Goal: Find specific page/section: Find specific page/section

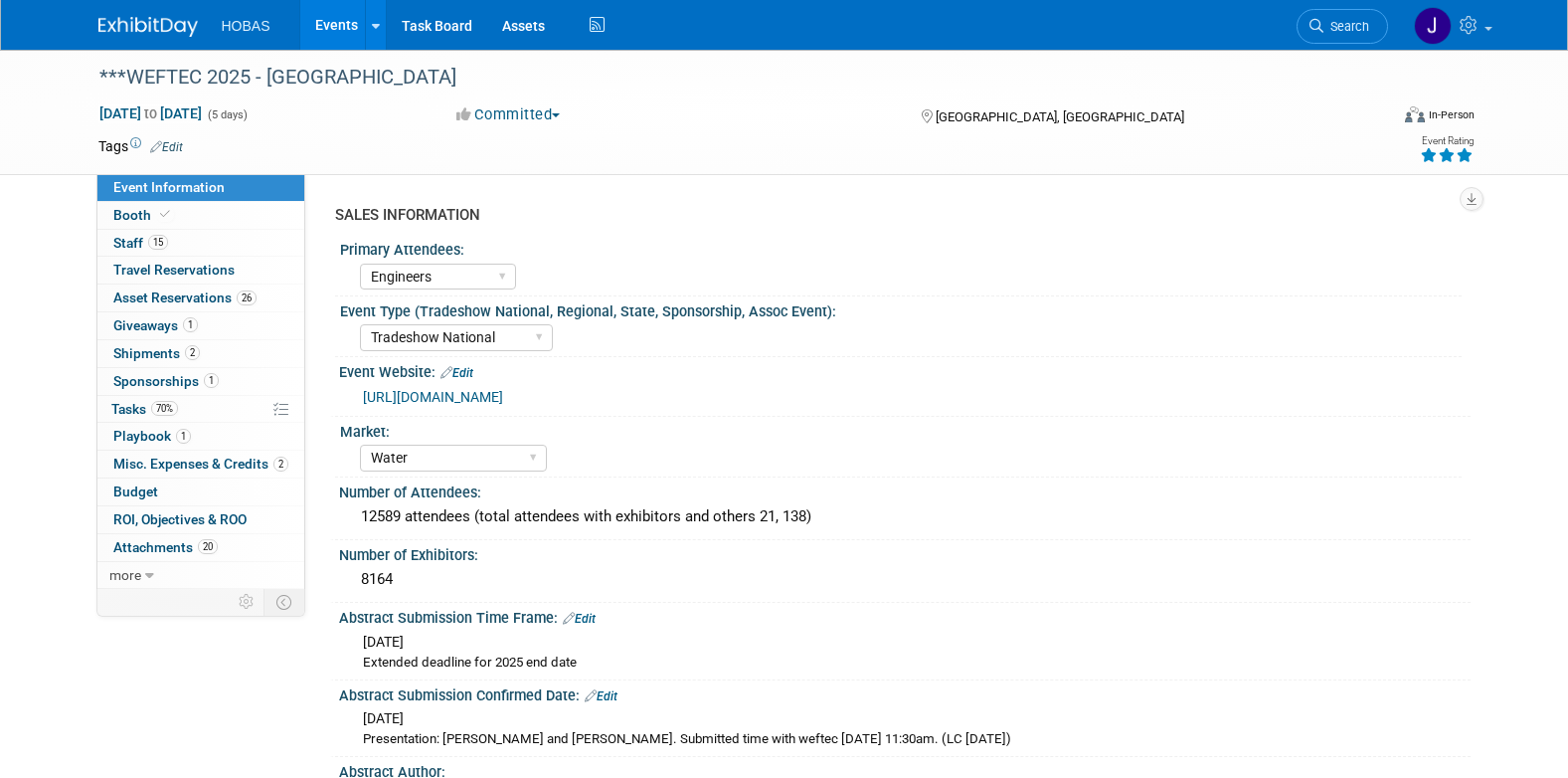
select select "Engineers"
select select "Tradeshow National"
select select "Water"
select select "Exhibiting and Sponsoring"
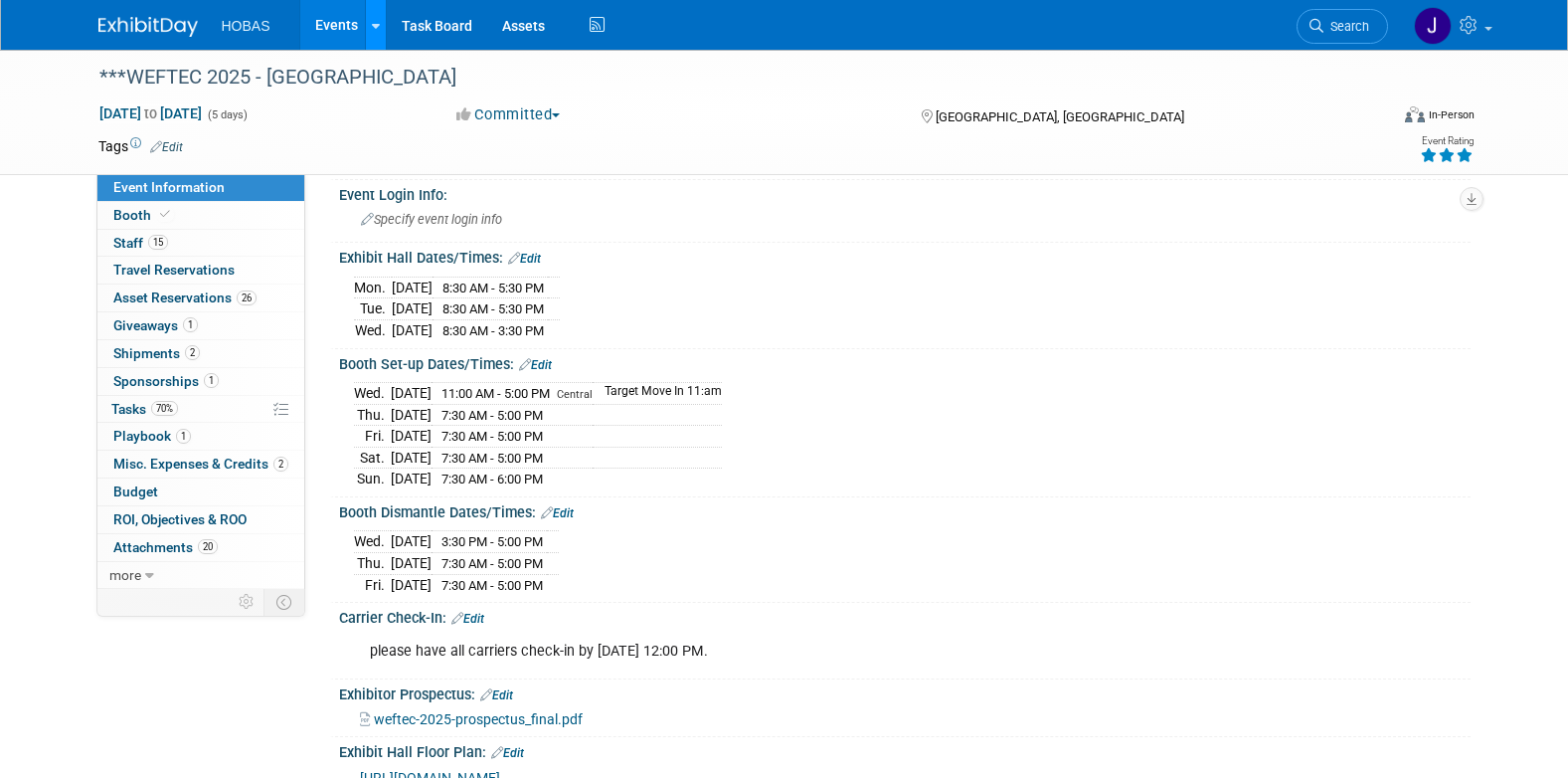
drag, startPoint x: 339, startPoint y: 23, endPoint x: 377, endPoint y: 33, distance: 39.3
click at [339, 23] on link "Events" at bounding box center [336, 25] width 73 height 50
